Goal: Information Seeking & Learning: Learn about a topic

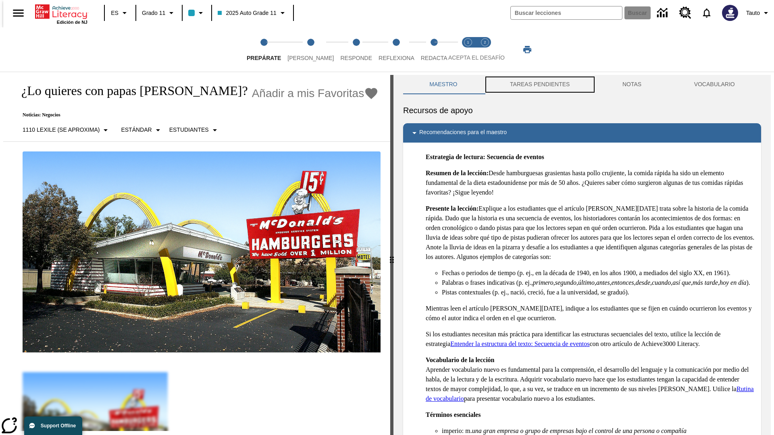
click at [539, 85] on button "TAREAS PENDIENTES" at bounding box center [540, 84] width 112 height 19
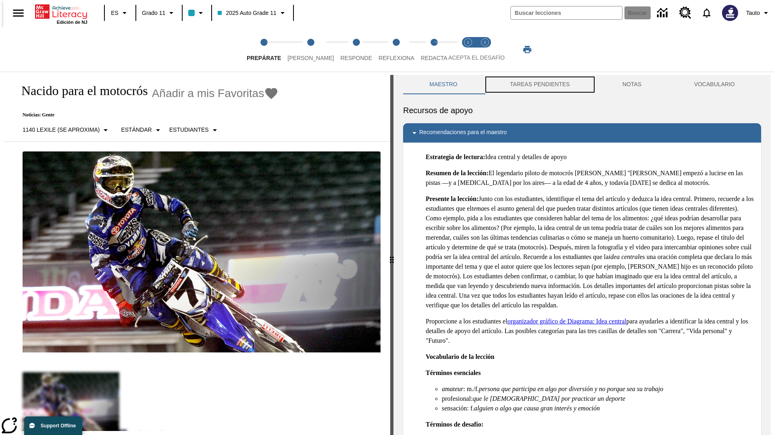
click at [539, 85] on button "TAREAS PENDIENTES" at bounding box center [540, 84] width 112 height 19
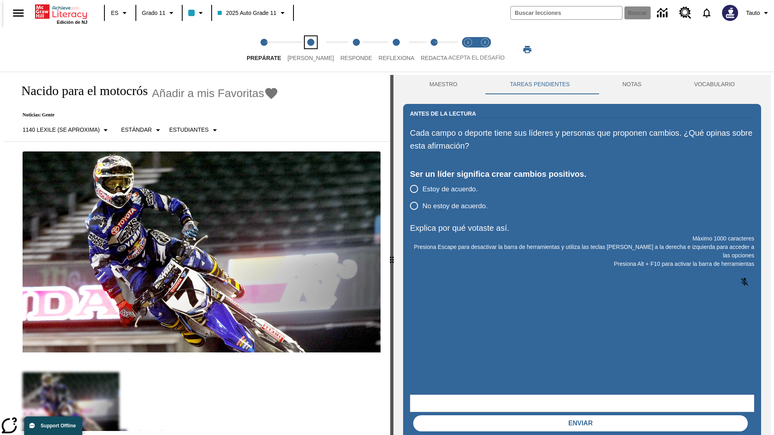
click at [304, 50] on span "[PERSON_NAME]" at bounding box center [310, 55] width 46 height 15
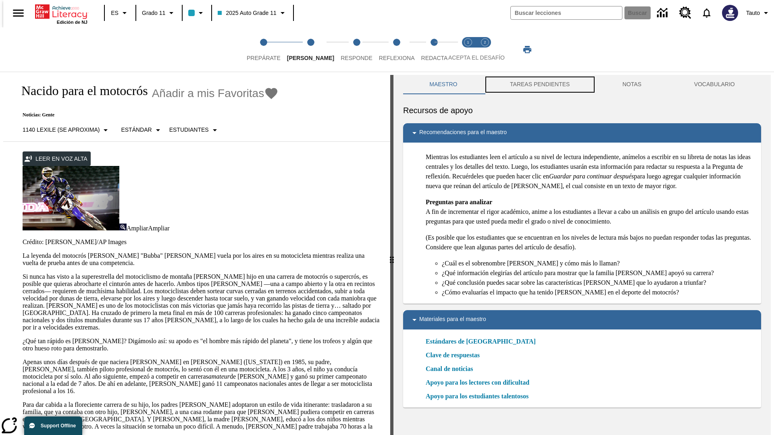
scroll to position [0, 0]
click at [539, 85] on button "TAREAS PENDIENTES" at bounding box center [540, 84] width 112 height 19
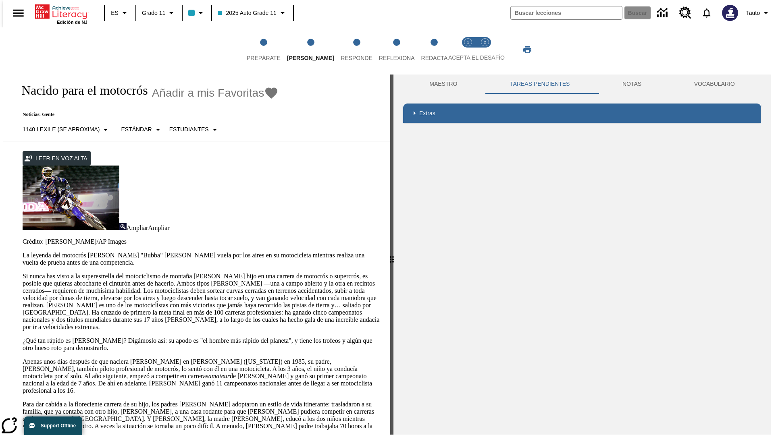
click at [23, 273] on p "Si nunca has visto a la superestrella del motociclismo de montaña [PERSON_NAME]…" at bounding box center [202, 302] width 358 height 58
click at [0, 0] on div "Enmascaramiento de pantalla" at bounding box center [0, 0] width 0 height 0
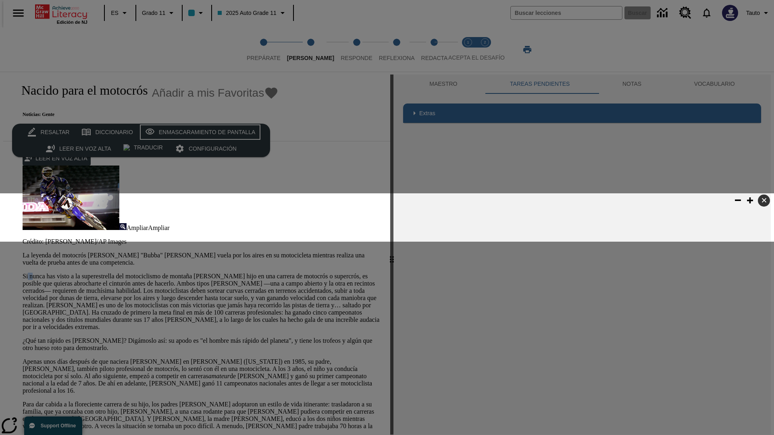
click at [198, 132] on div "Enmascaramiento de pantalla" at bounding box center [207, 132] width 97 height 10
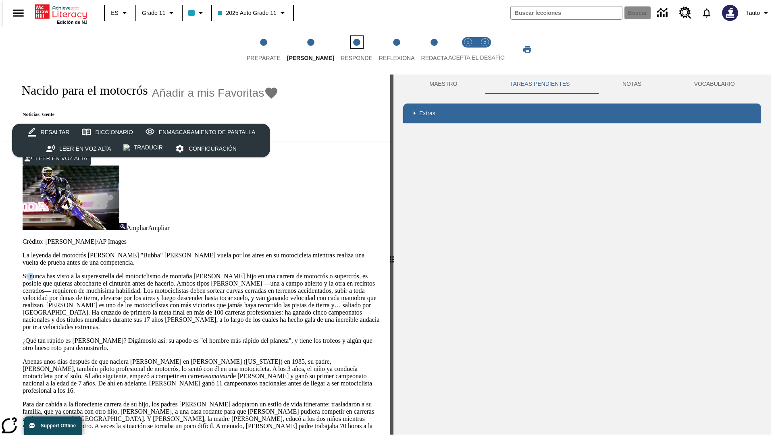
click at [344, 50] on span "Responde" at bounding box center [357, 55] width 32 height 15
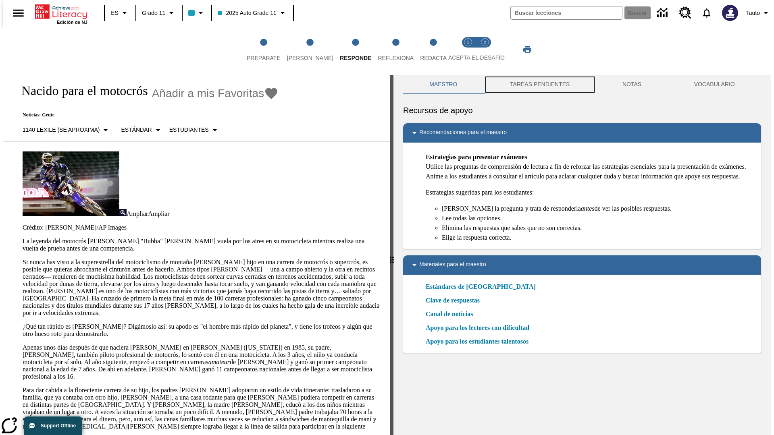
scroll to position [0, 0]
click at [539, 85] on button "TAREAS PENDIENTES" at bounding box center [540, 84] width 112 height 19
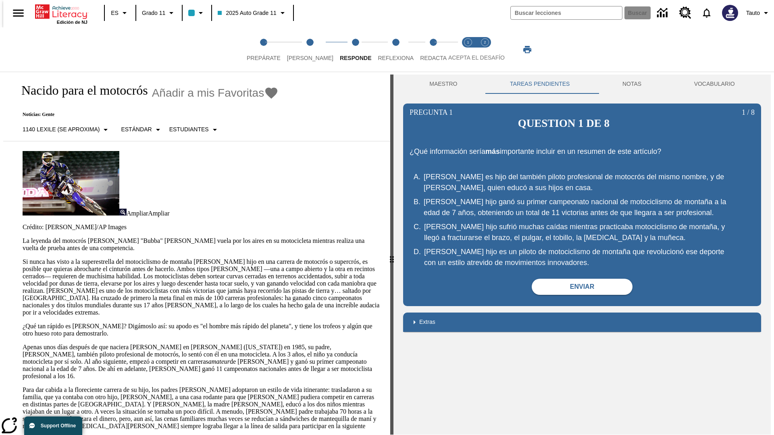
click at [23, 258] on p "Si nunca has visto a la superestrella del motociclismo de montaña [PERSON_NAME]…" at bounding box center [202, 287] width 358 height 58
